Goal: Entertainment & Leisure: Consume media (video, audio)

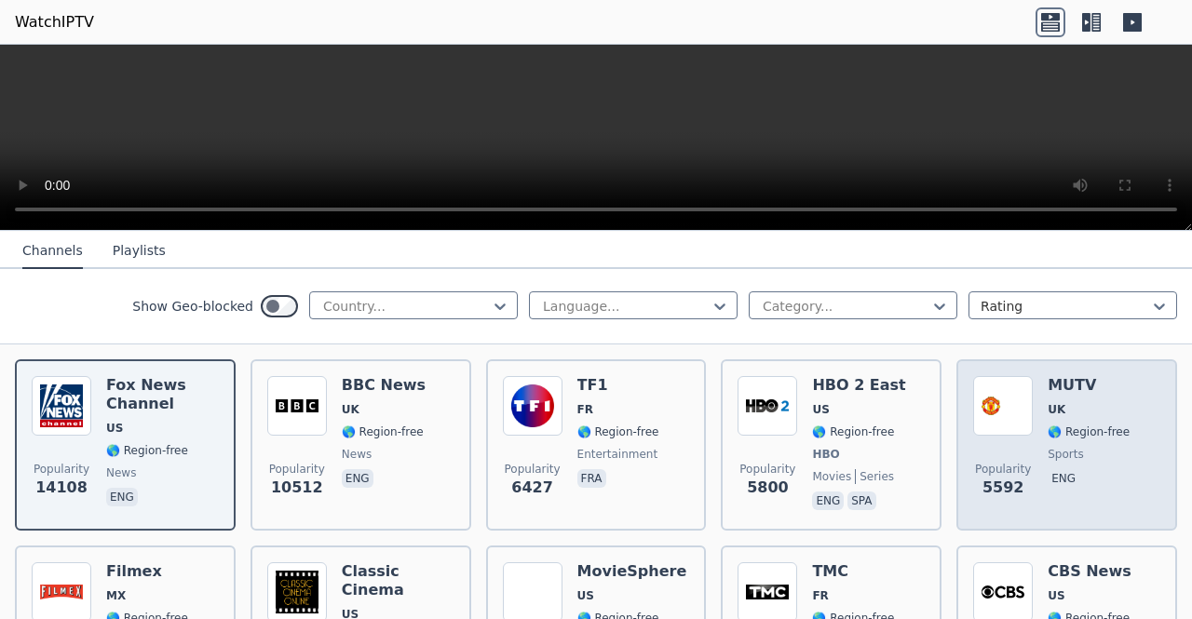
scroll to position [206, 0]
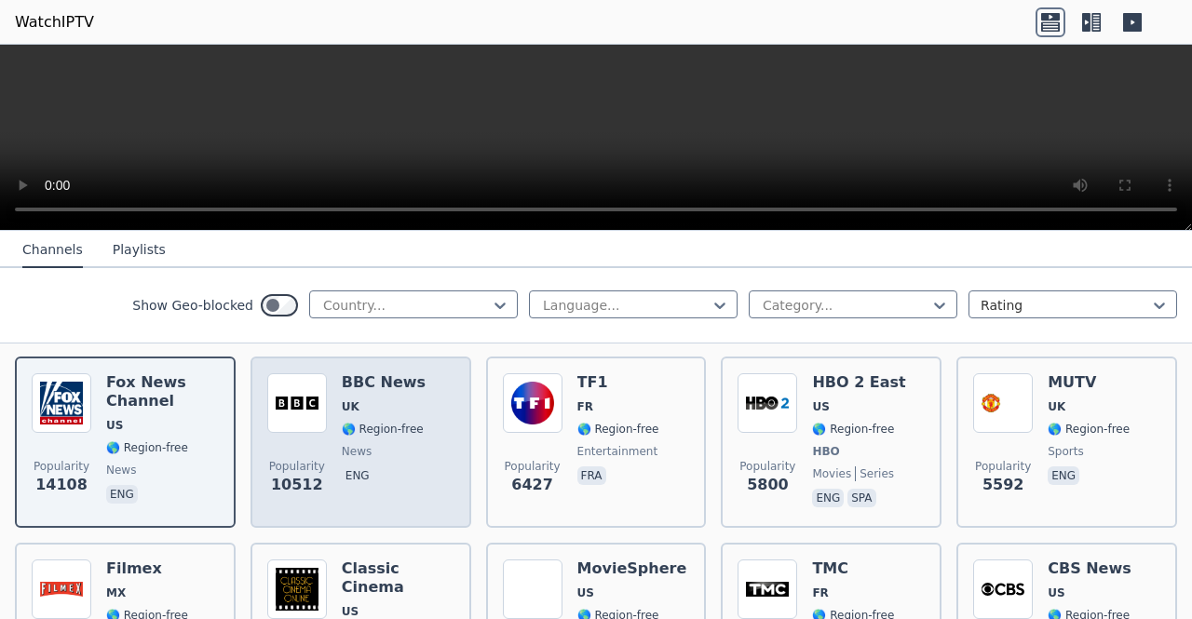
click at [395, 446] on div "BBC News UK 🌎 Region-free news eng" at bounding box center [384, 442] width 84 height 138
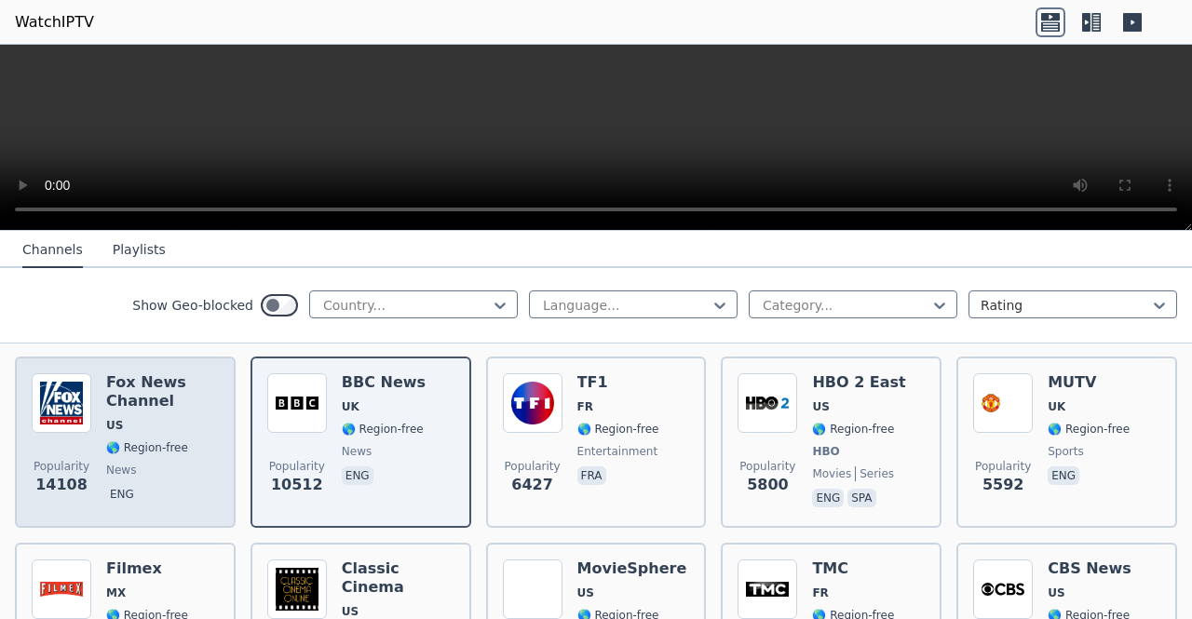
click at [121, 418] on span "US" at bounding box center [162, 425] width 113 height 15
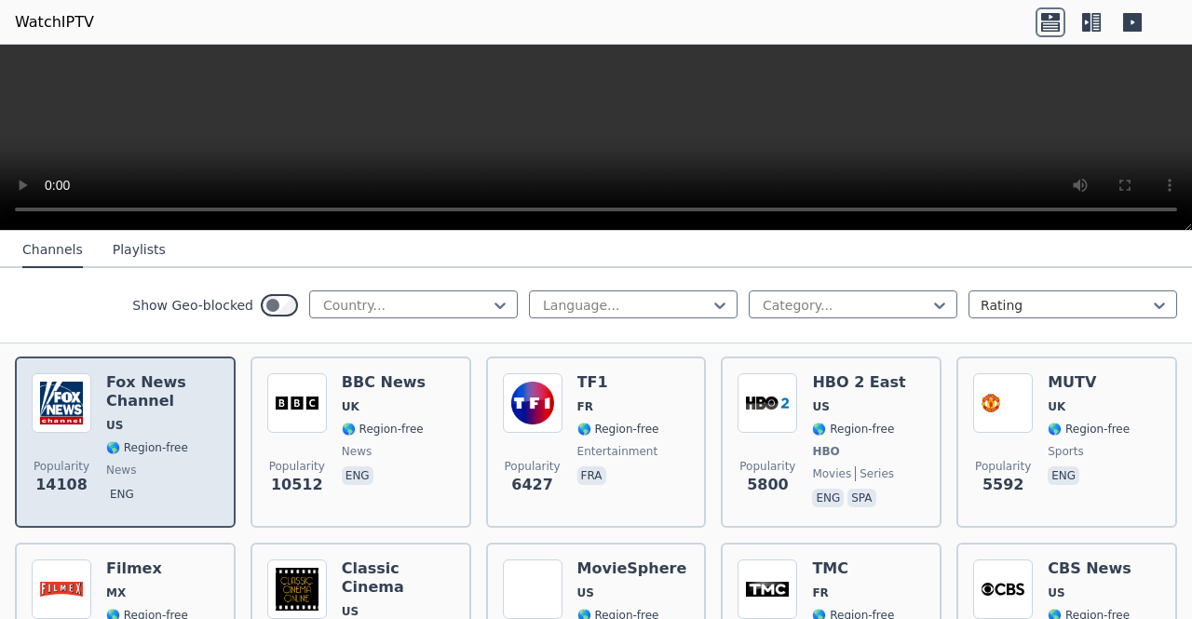
click at [121, 418] on span "US" at bounding box center [162, 425] width 113 height 15
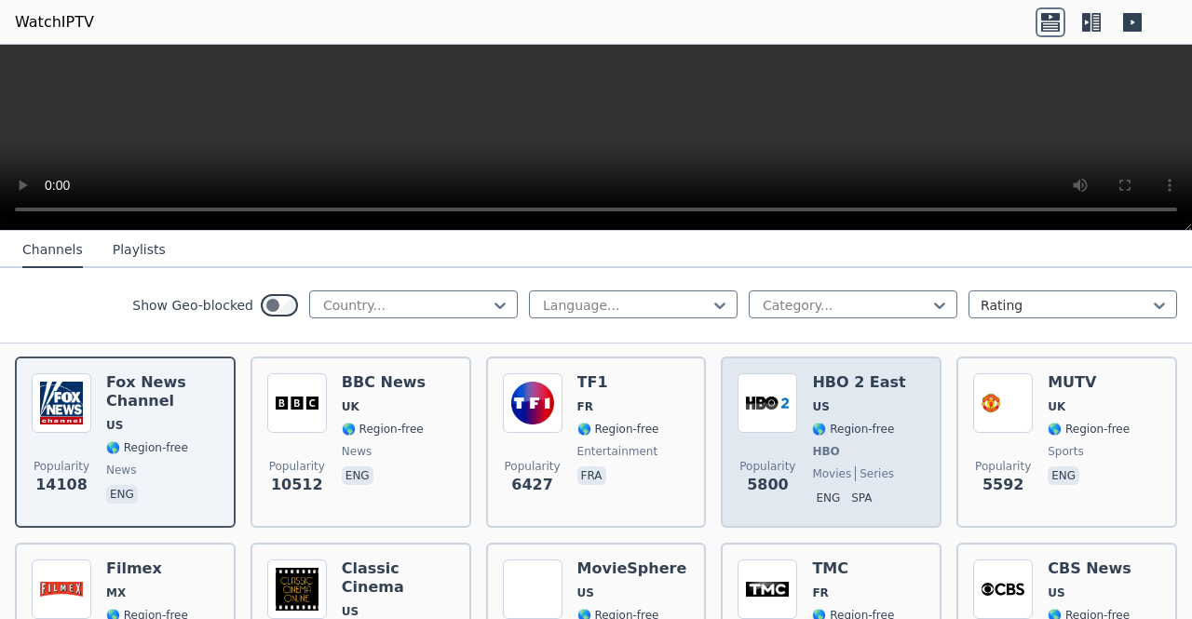
click at [751, 404] on img at bounding box center [767, 403] width 60 height 60
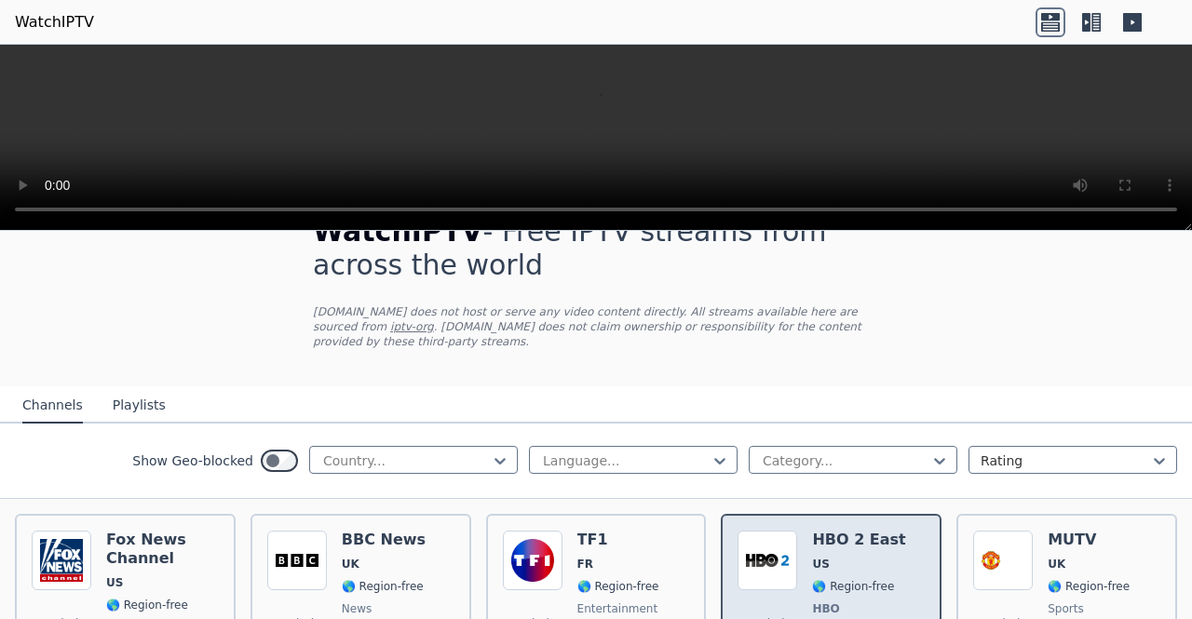
scroll to position [47, 0]
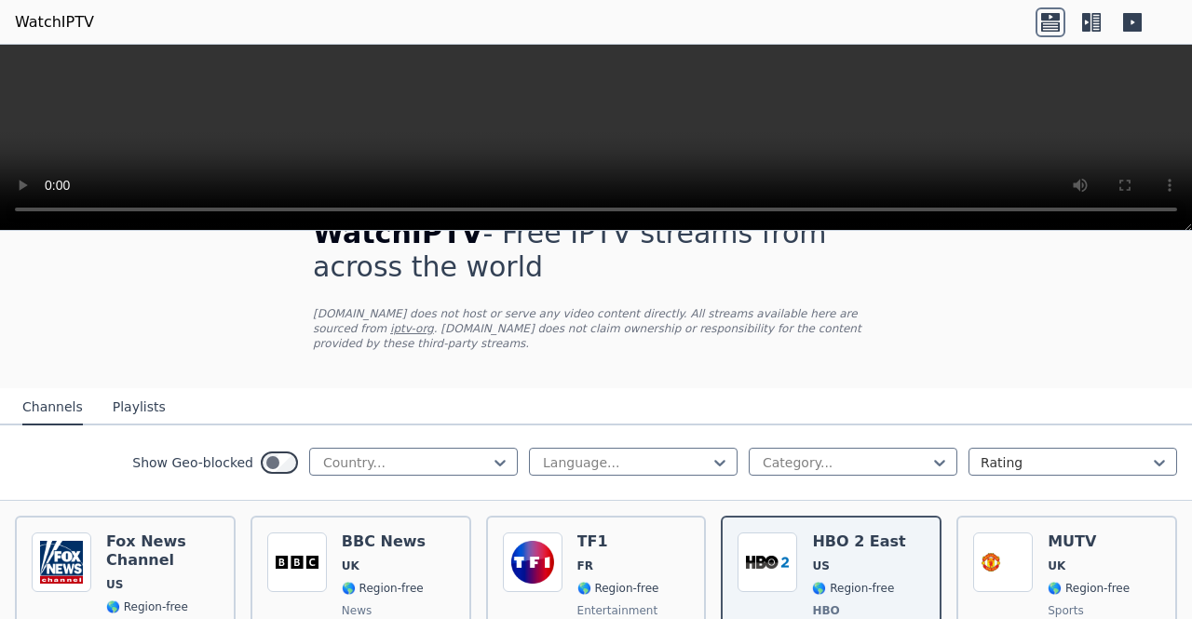
click at [128, 390] on button "Playlists" at bounding box center [139, 407] width 53 height 35
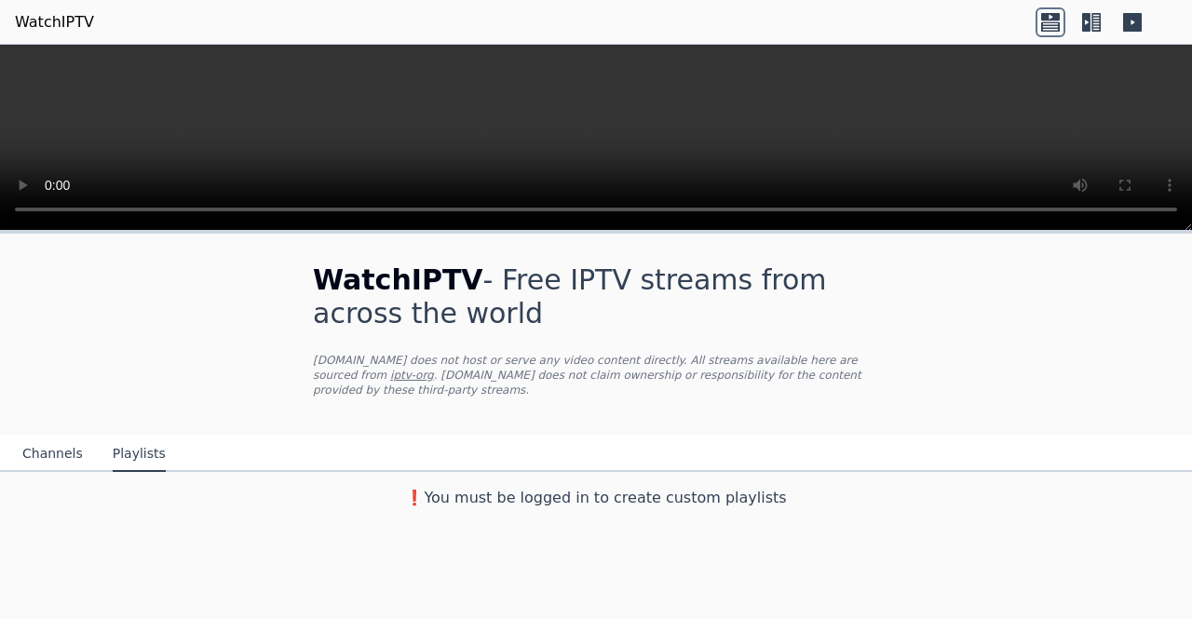
scroll to position [0, 0]
click at [45, 437] on button "Channels" at bounding box center [52, 454] width 61 height 35
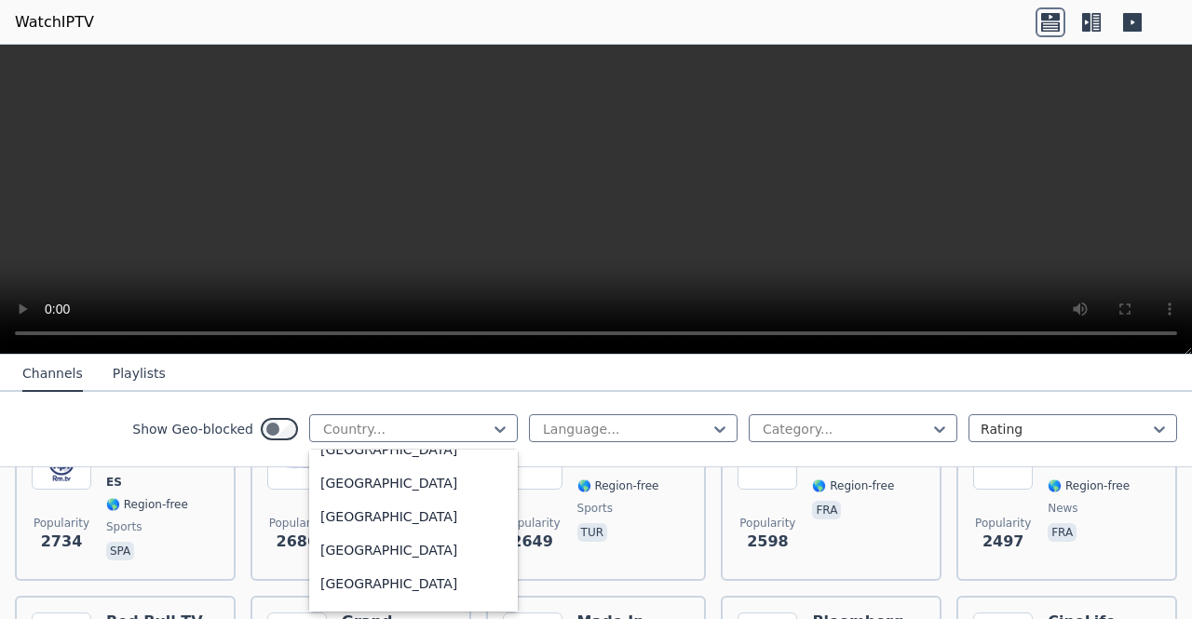
scroll to position [6570, 0]
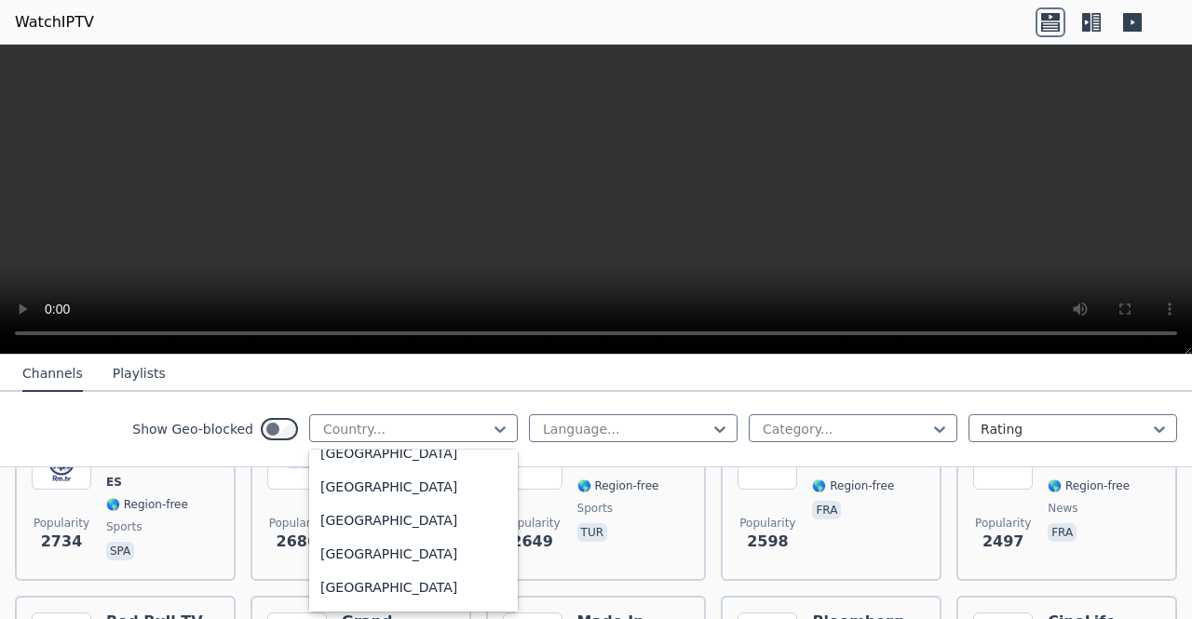
click at [420, 497] on div "[GEOGRAPHIC_DATA]" at bounding box center [413, 487] width 209 height 34
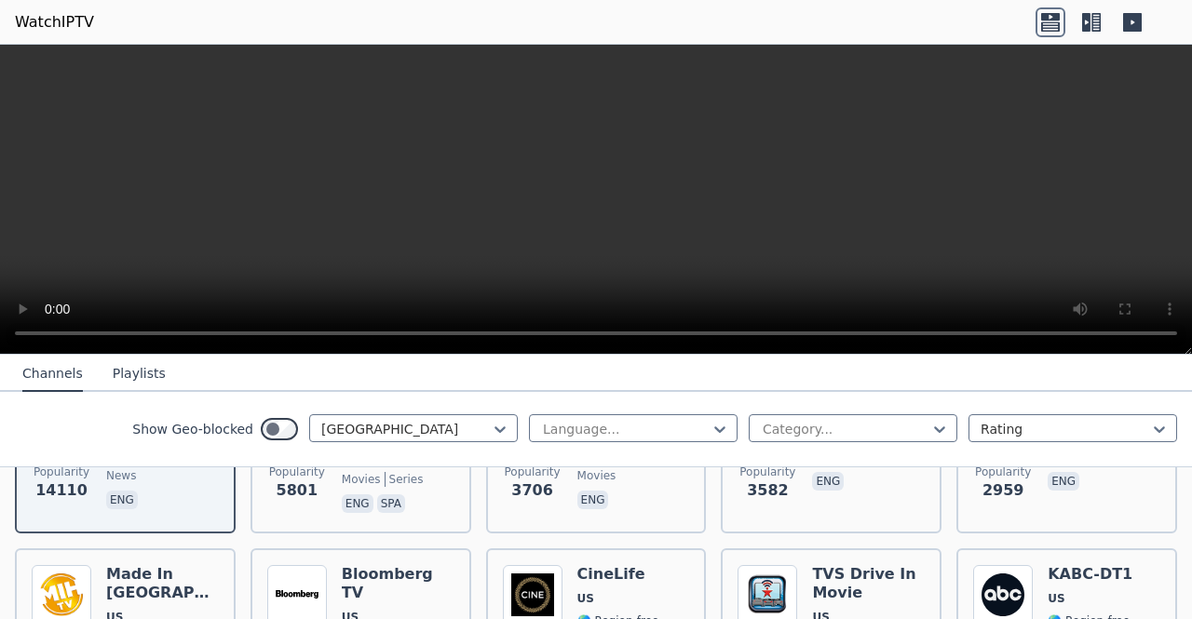
scroll to position [322, 0]
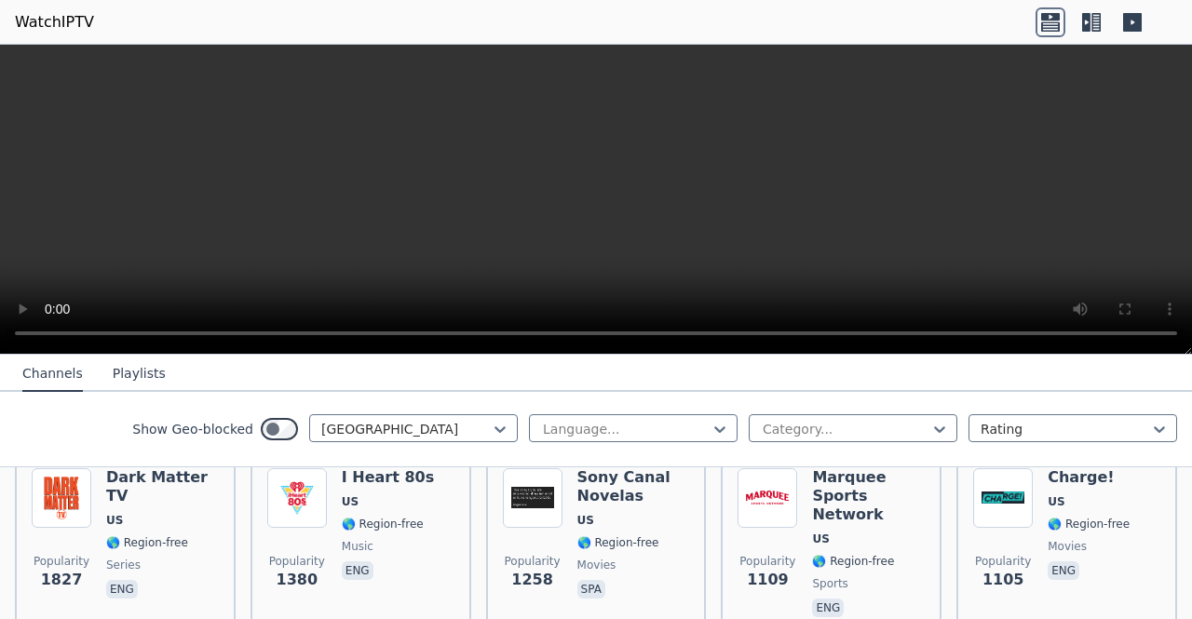
click at [1134, 462] on div "Show Geo-blocked option [GEOGRAPHIC_DATA], selected. [GEOGRAPHIC_DATA] Language…" at bounding box center [596, 429] width 1192 height 75
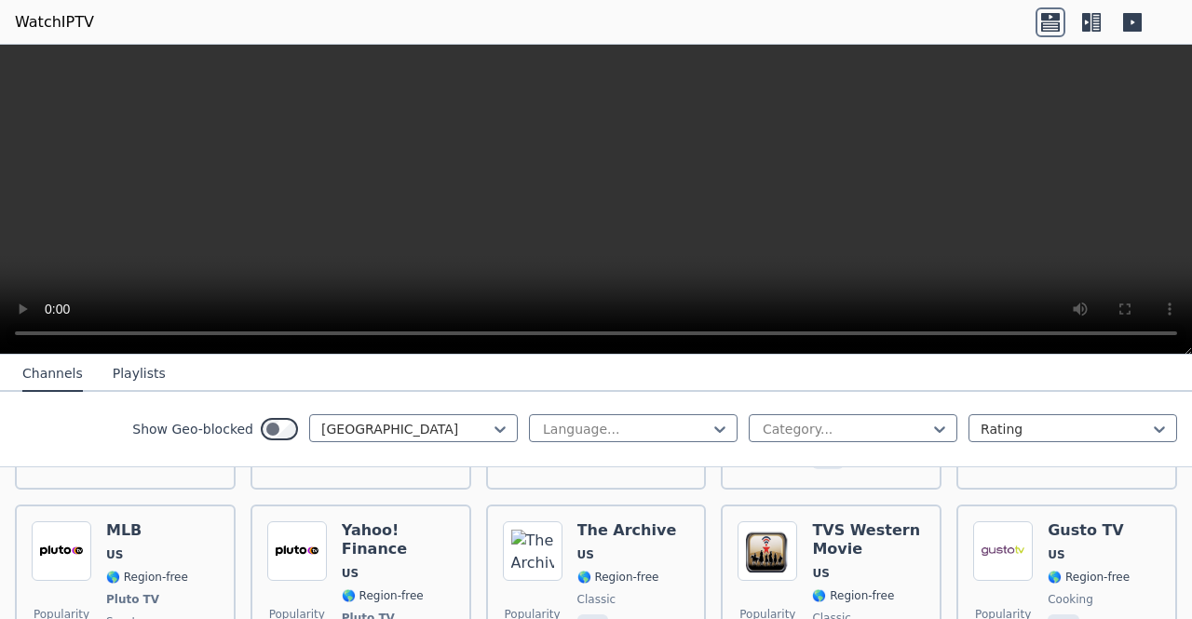
scroll to position [1513, 0]
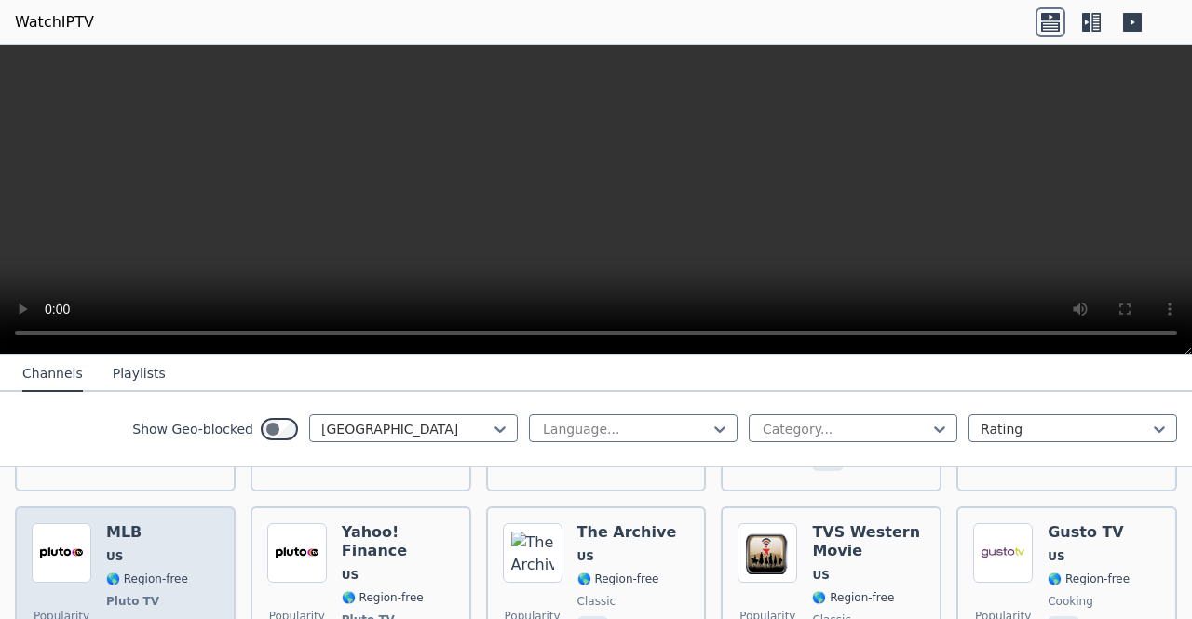
click at [48, 538] on img at bounding box center [62, 553] width 60 height 60
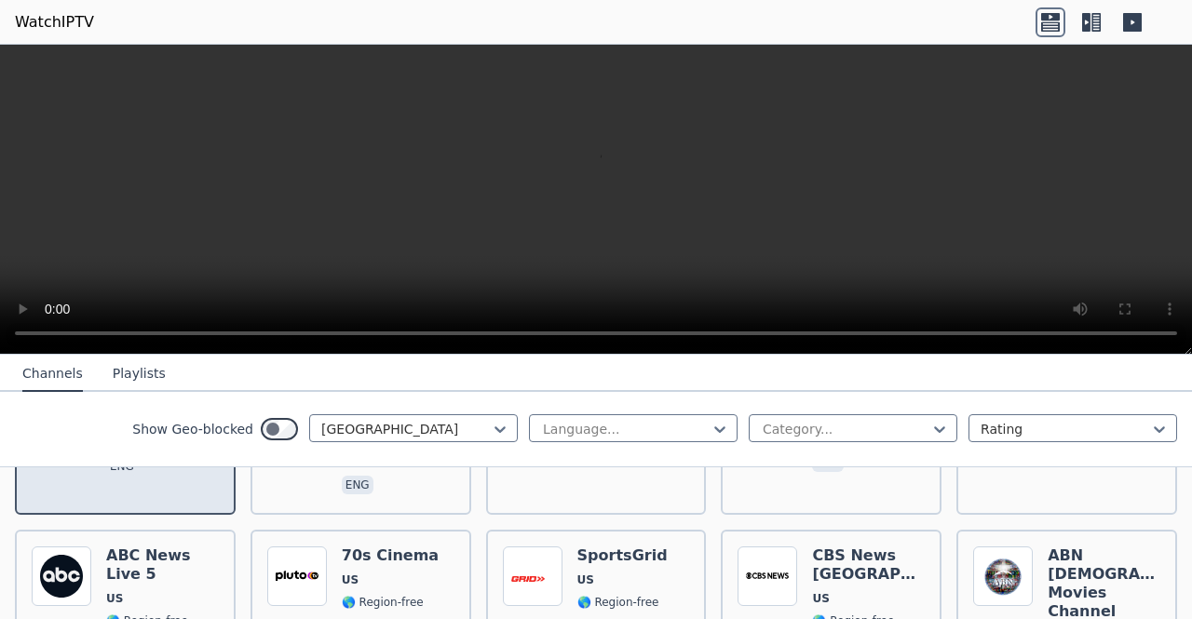
scroll to position [1705, 0]
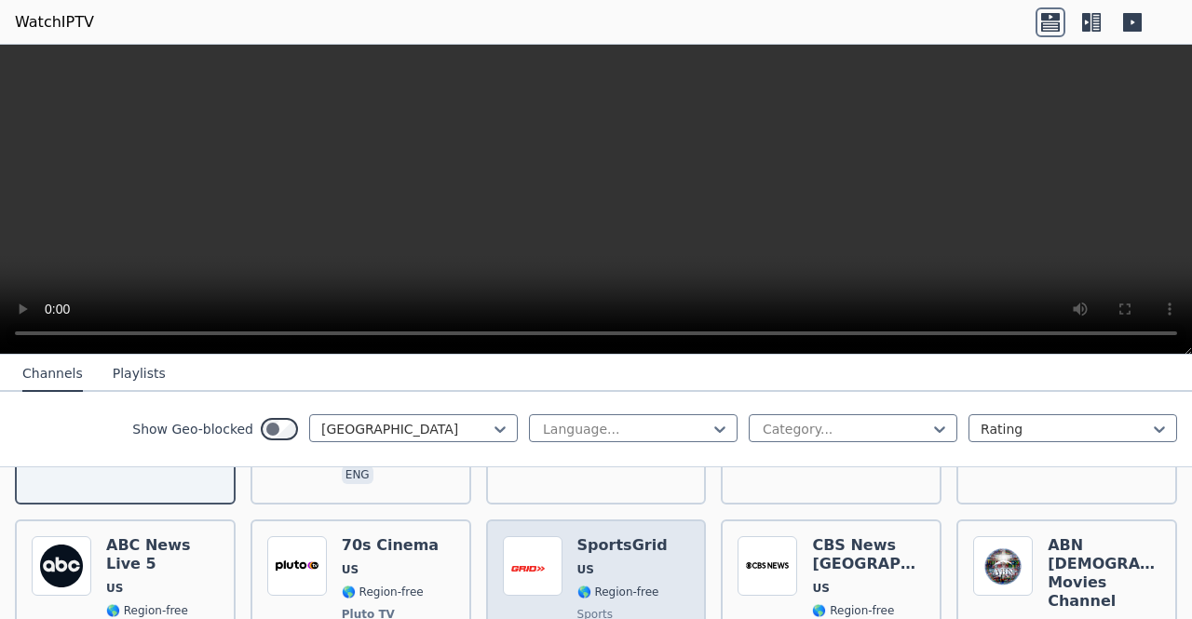
click at [513, 536] on img at bounding box center [533, 566] width 60 height 60
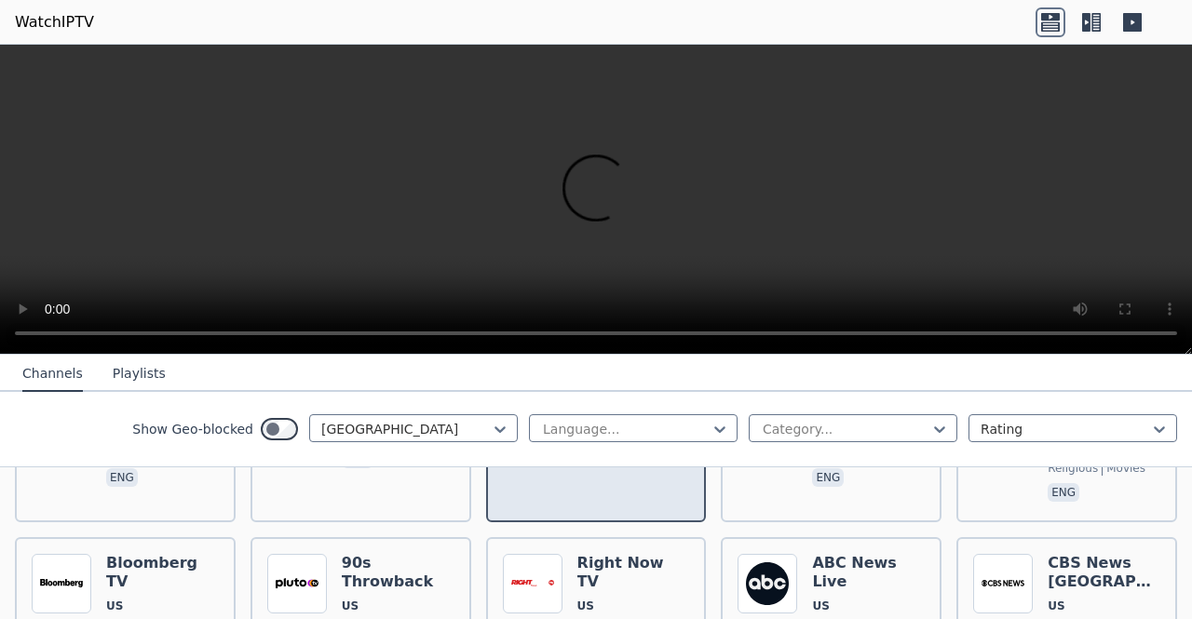
scroll to position [1908, 0]
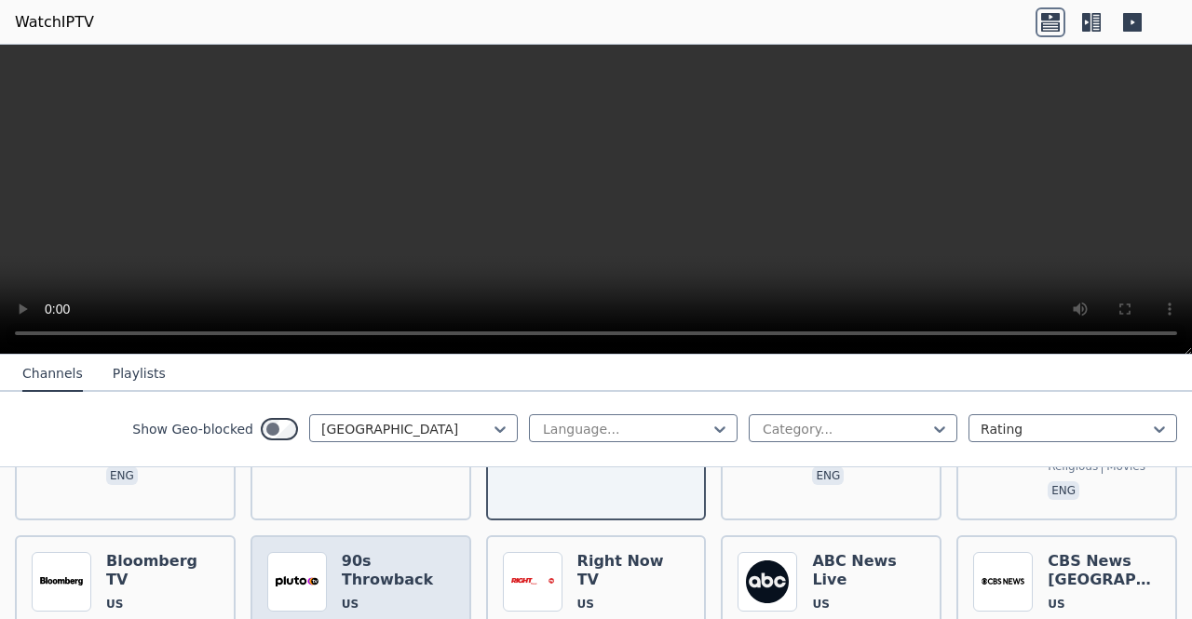
click at [286, 552] on img at bounding box center [297, 582] width 60 height 60
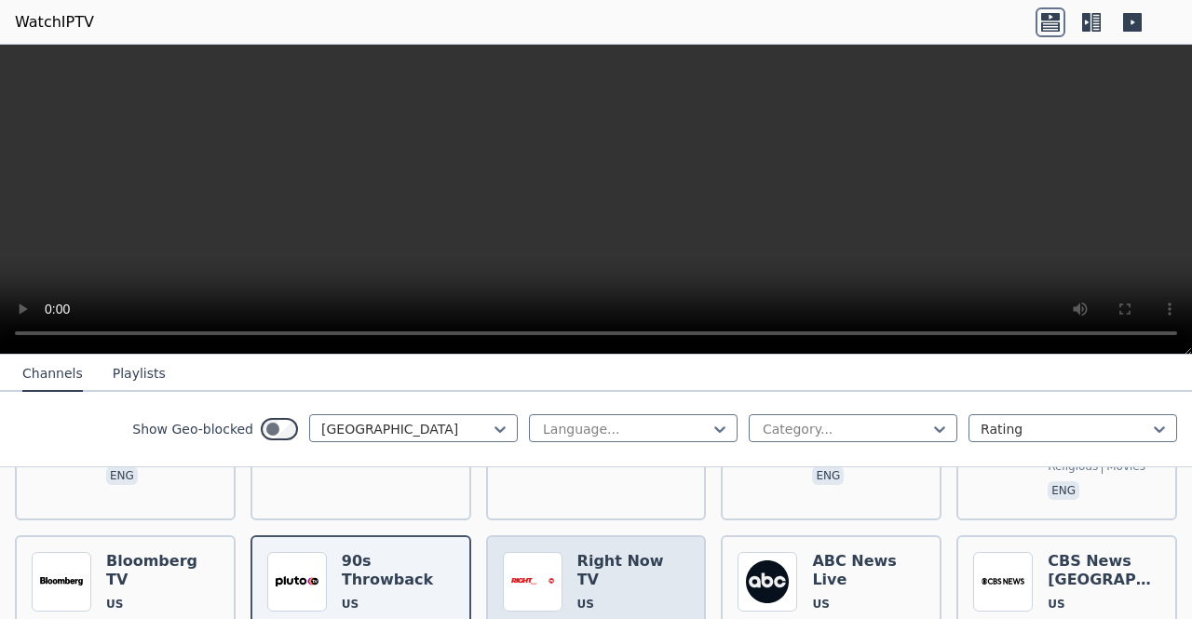
click at [554, 552] on img at bounding box center [533, 582] width 60 height 60
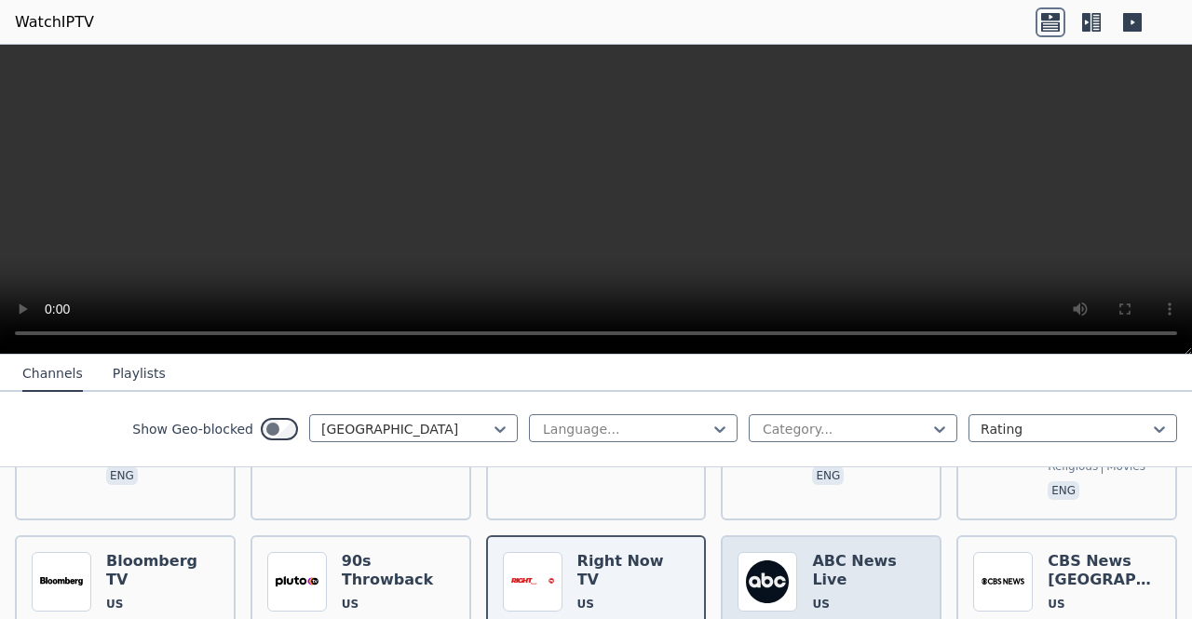
click at [737, 552] on img at bounding box center [767, 582] width 60 height 60
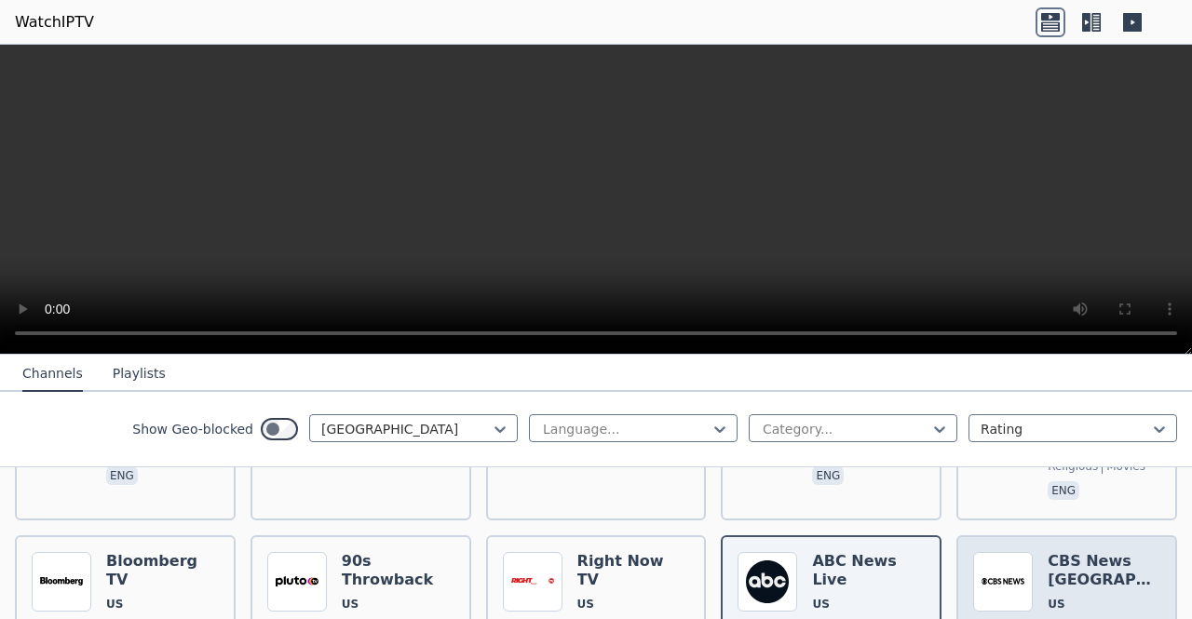
click at [1007, 552] on img at bounding box center [1003, 582] width 60 height 60
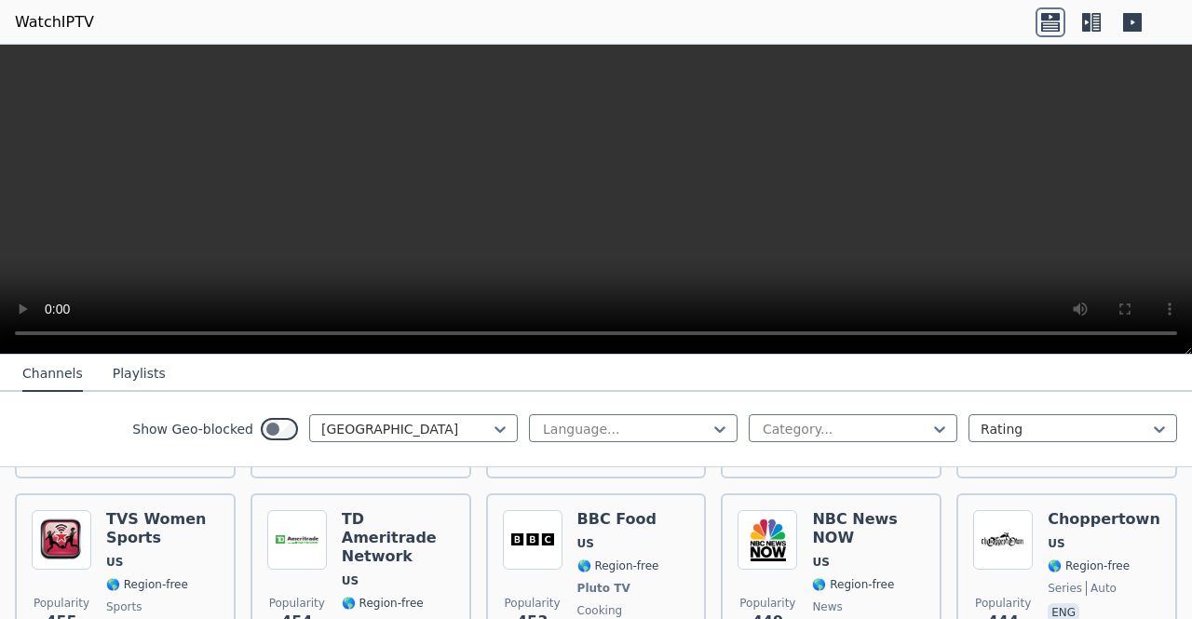
scroll to position [2623, 0]
